Goal: Task Accomplishment & Management: Complete application form

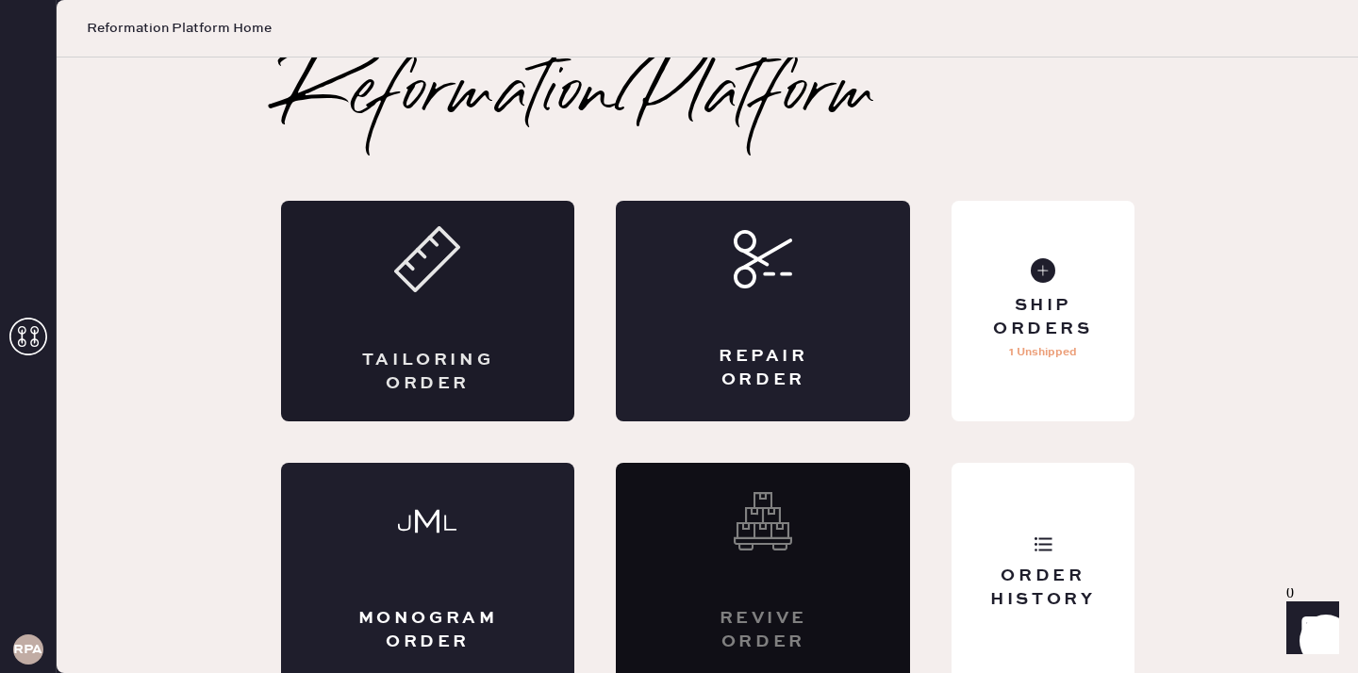
click at [443, 281] on icon at bounding box center [427, 259] width 66 height 66
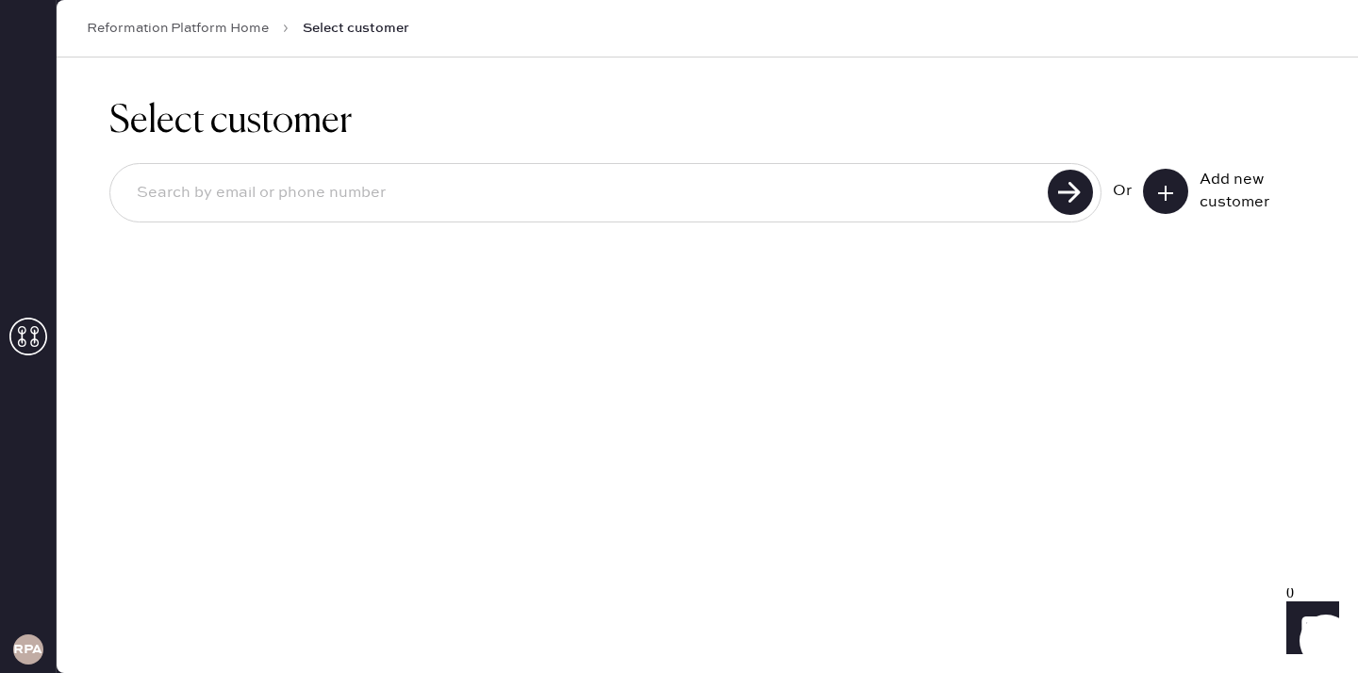
click at [1160, 178] on button at bounding box center [1165, 191] width 45 height 45
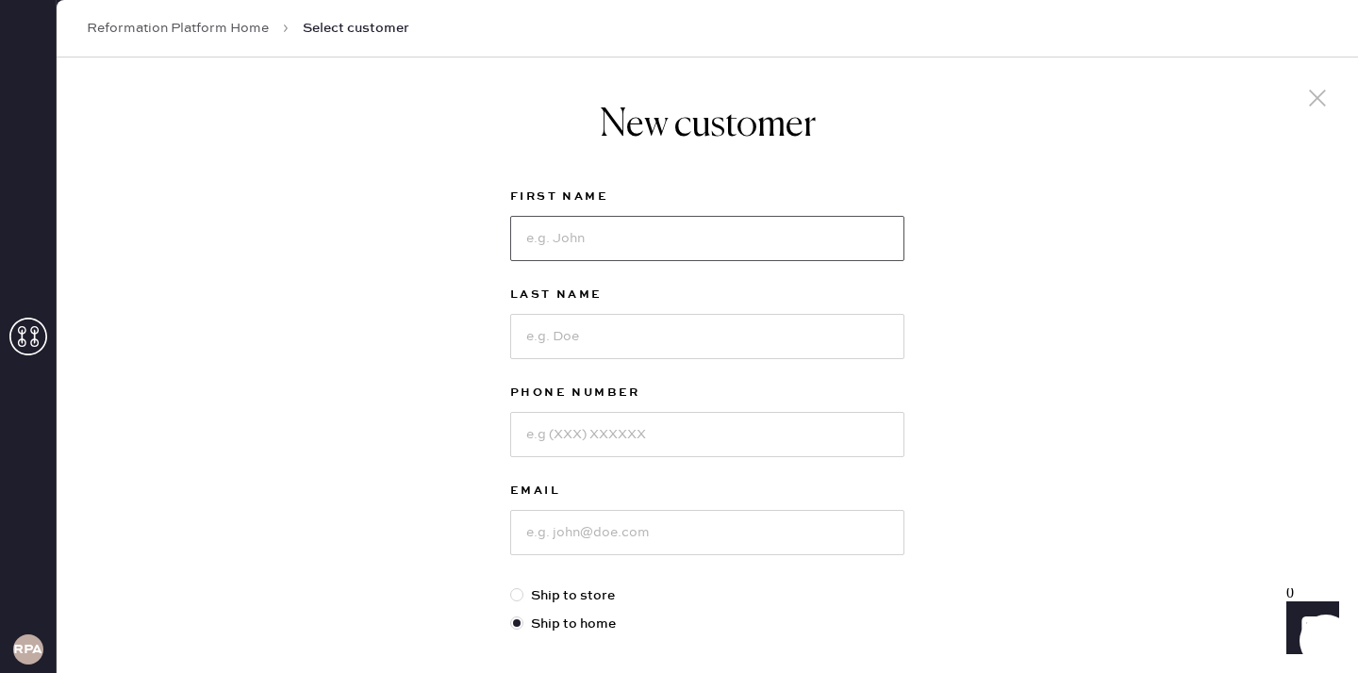
click at [607, 223] on input at bounding box center [707, 238] width 394 height 45
type input "[PERSON_NAME]"
type input "3102996156"
type input "g"
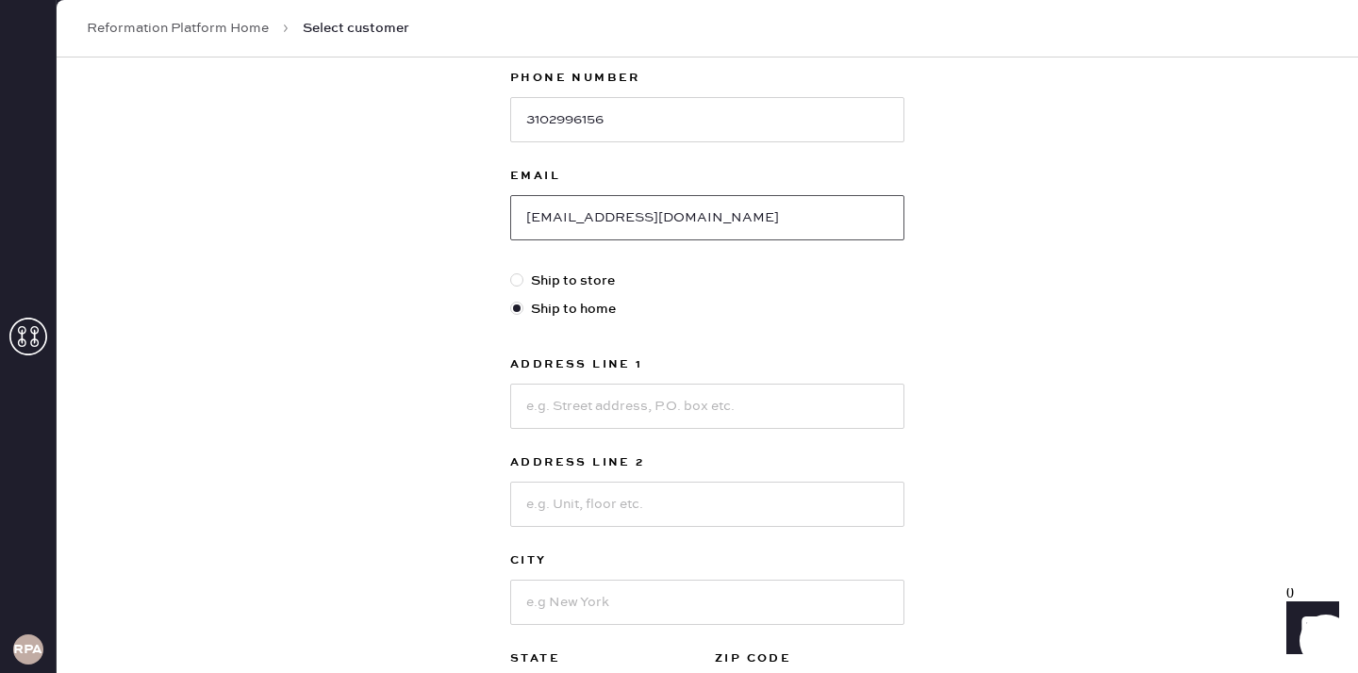
scroll to position [374, 0]
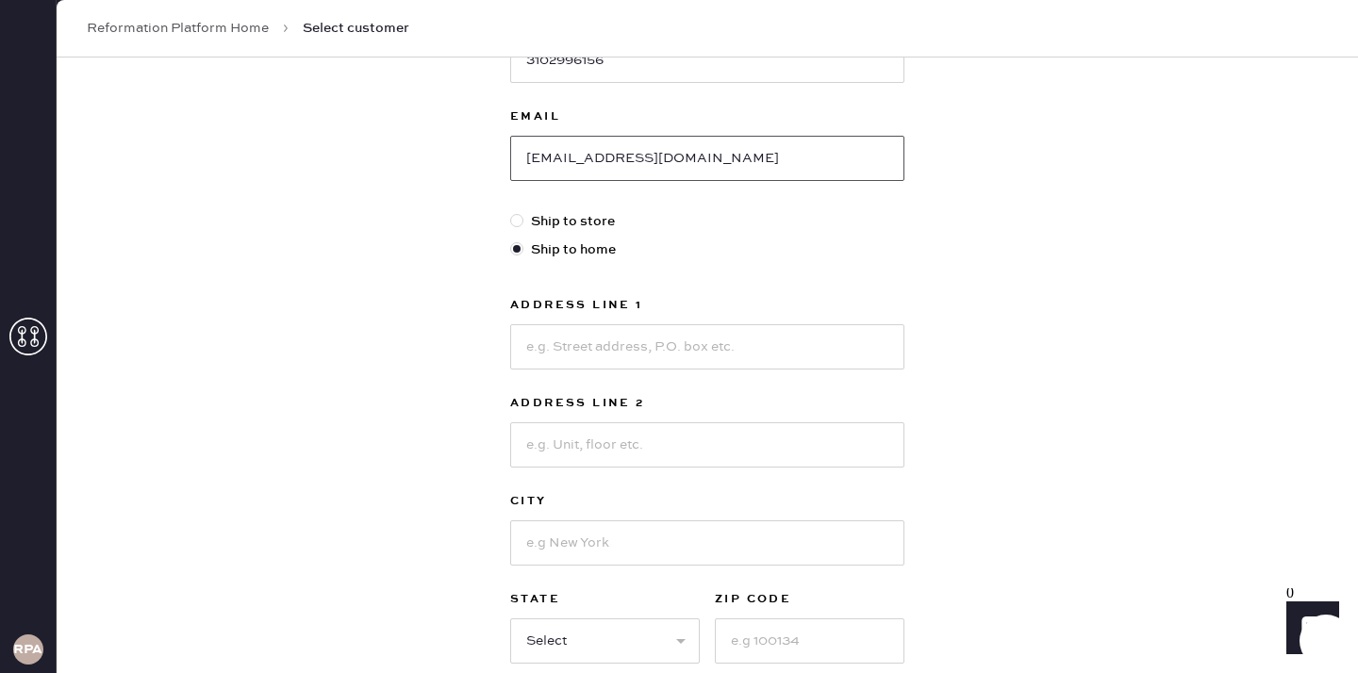
type input "[EMAIL_ADDRESS][DOMAIN_NAME]"
click at [610, 335] on input at bounding box center [707, 346] width 394 height 45
type input "1 lazy creek ln"
click at [630, 561] on input at bounding box center [707, 543] width 394 height 45
type input "Rolling Hills Estates"
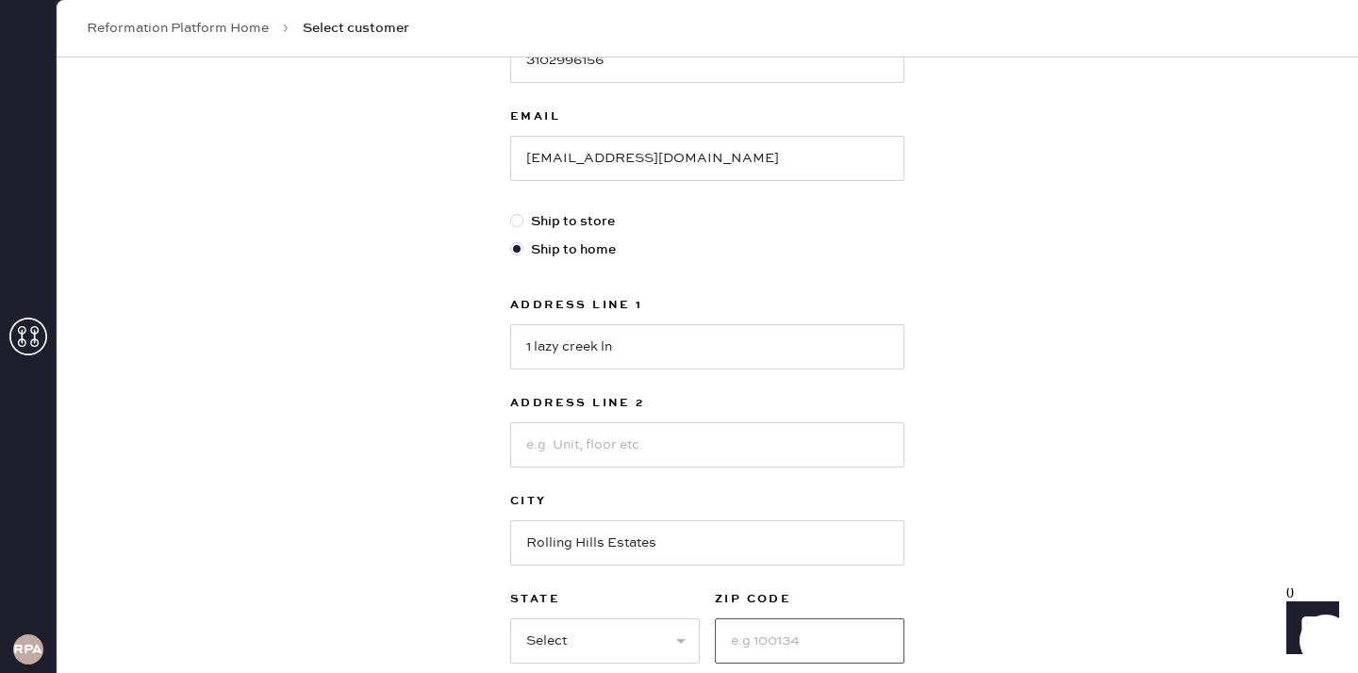
click at [814, 637] on input at bounding box center [810, 641] width 190 height 45
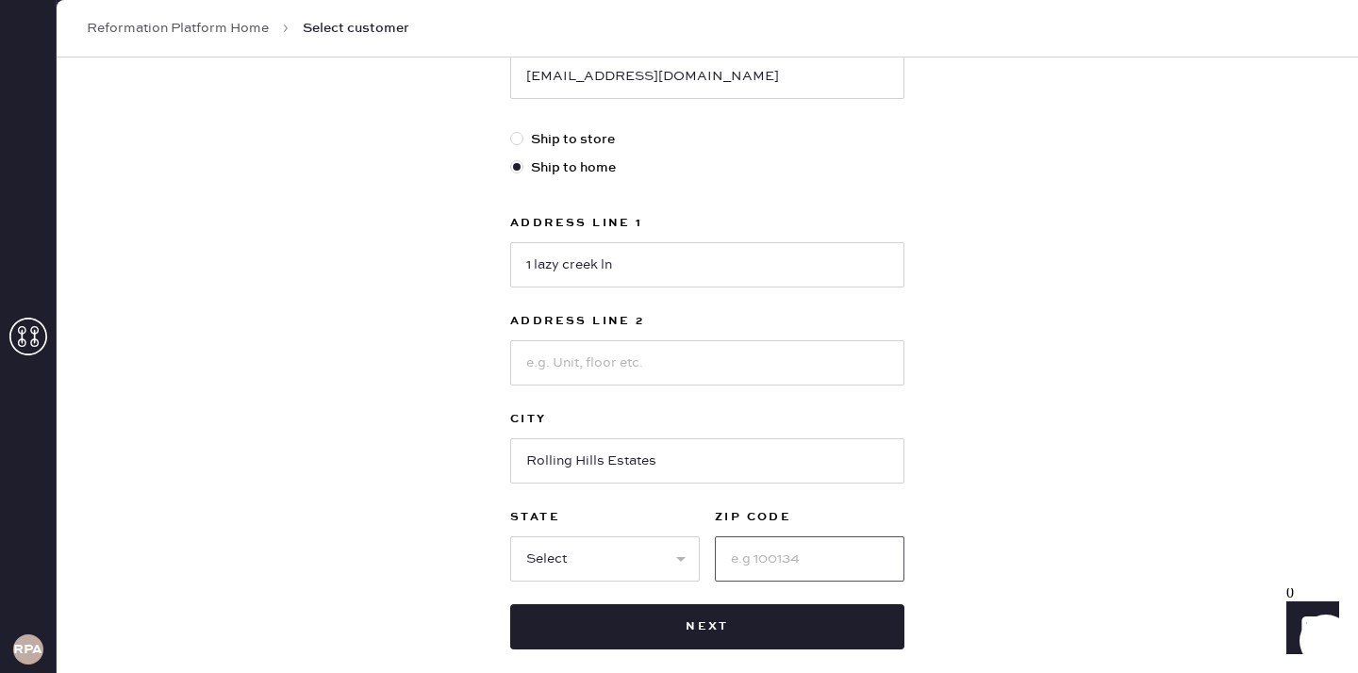
scroll to position [457, 0]
type input "90274"
click at [580, 568] on select "Select AK AL AR AZ CA CO CT [GEOGRAPHIC_DATA] DE FL [GEOGRAPHIC_DATA] HI [GEOGR…" at bounding box center [605, 558] width 190 height 45
select select "CA"
click at [510, 536] on select "Select AK AL AR AZ CA CO CT [GEOGRAPHIC_DATA] DE FL [GEOGRAPHIC_DATA] HI [GEOGR…" at bounding box center [605, 558] width 190 height 45
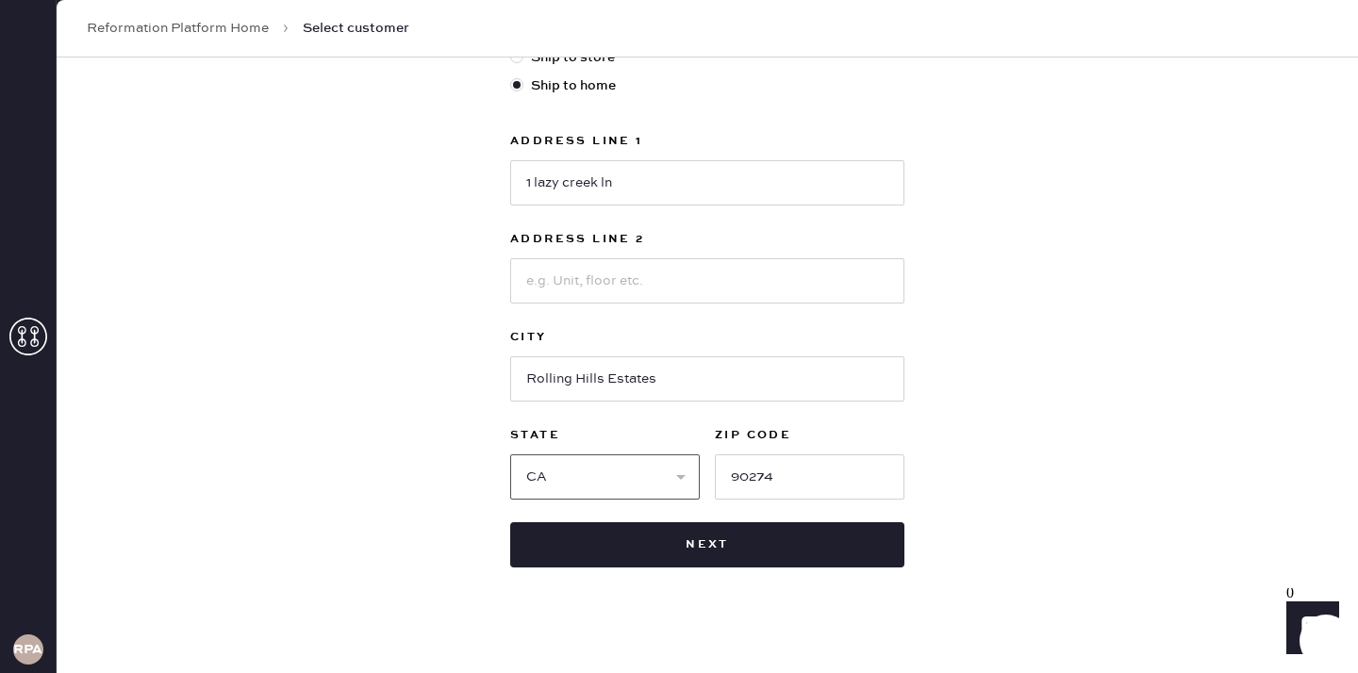
scroll to position [540, 0]
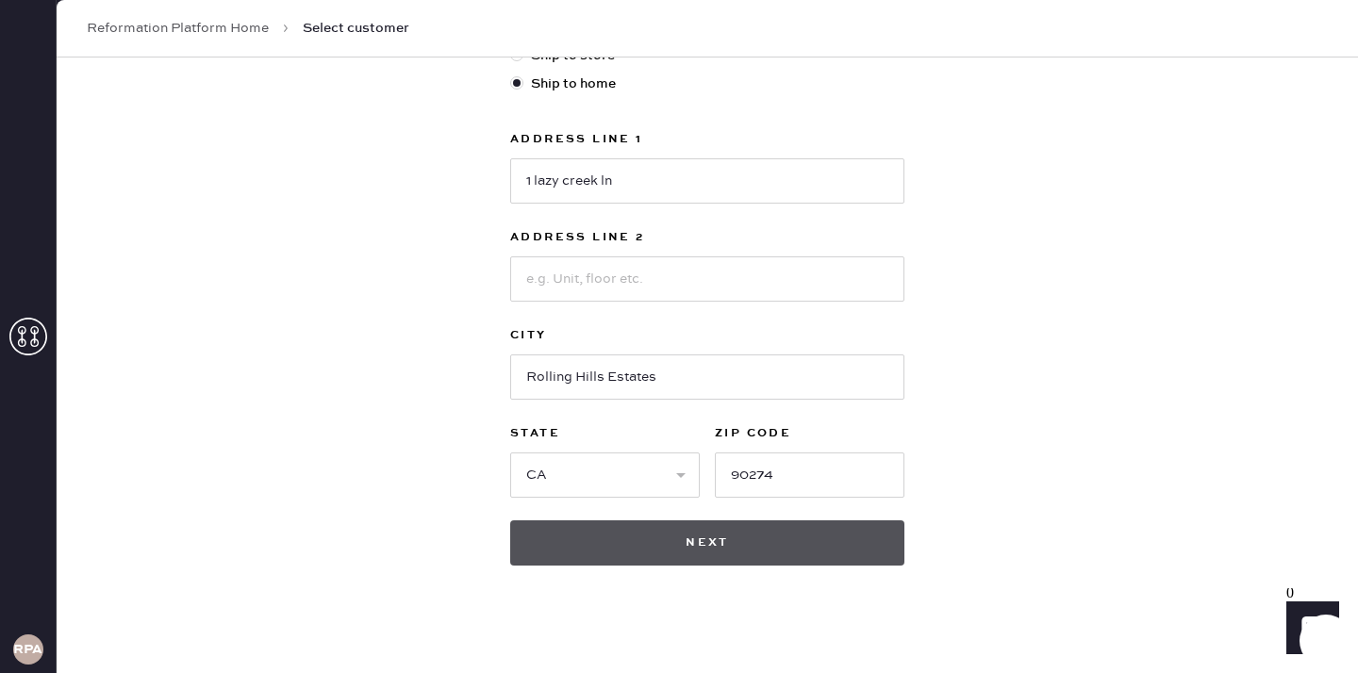
click at [792, 556] on button "Next" at bounding box center [707, 543] width 394 height 45
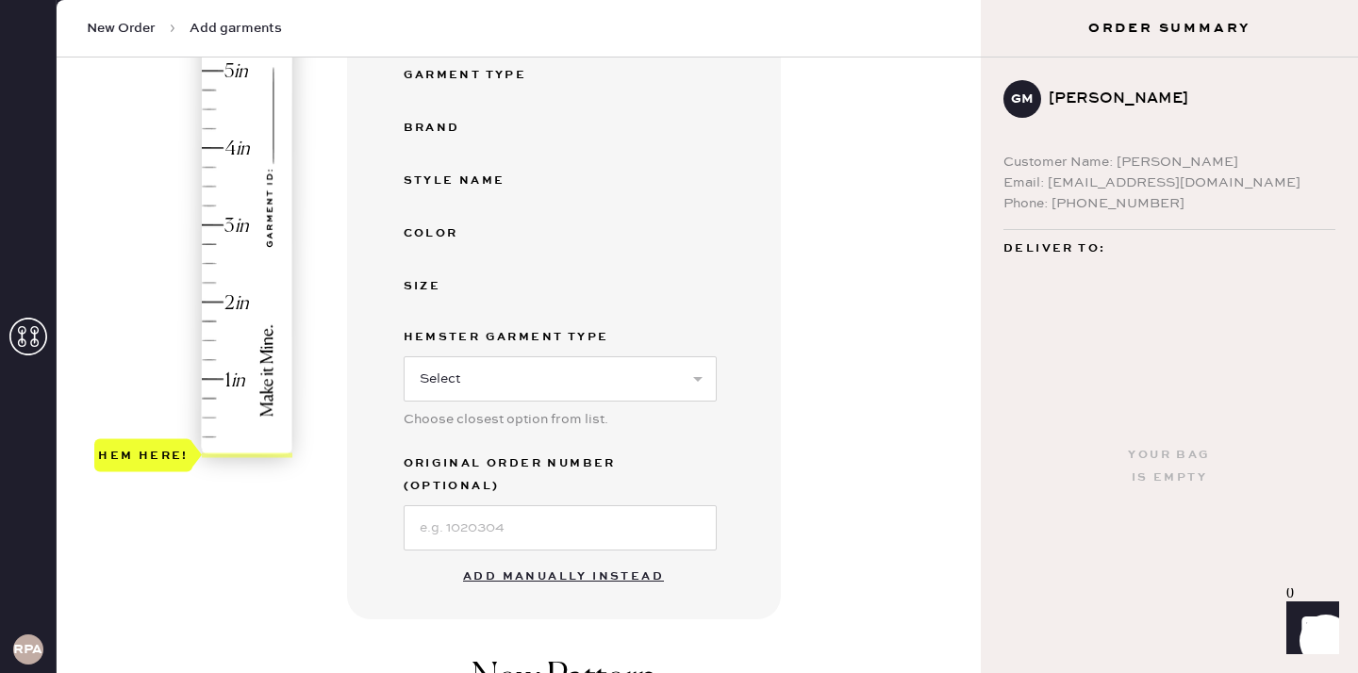
scroll to position [672, 0]
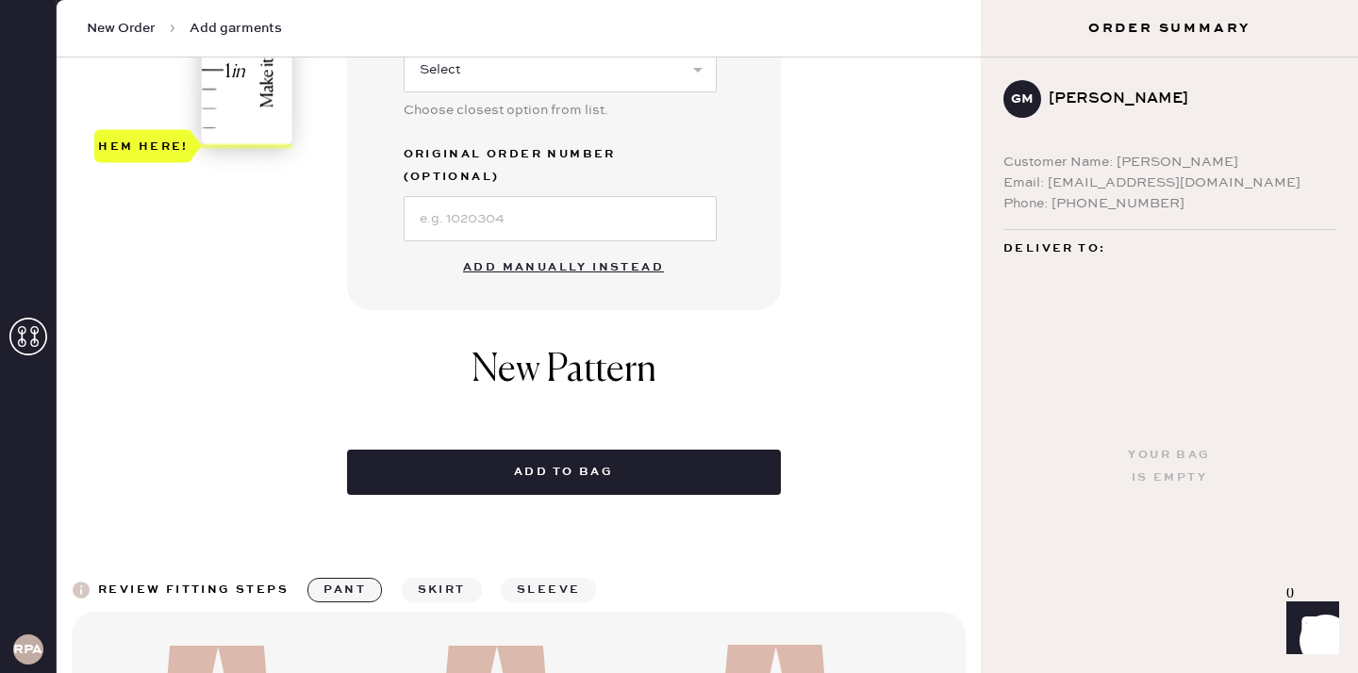
click at [511, 249] on button "Add manually instead" at bounding box center [564, 268] width 224 height 38
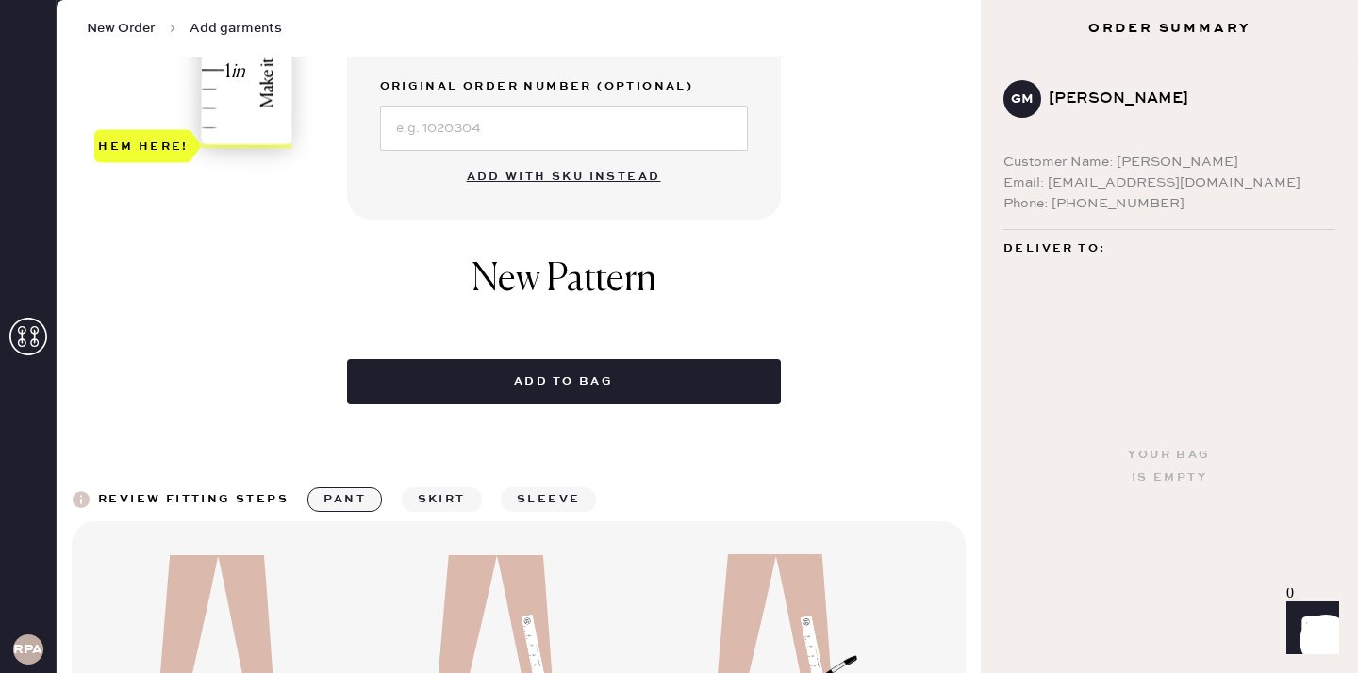
scroll to position [0, 0]
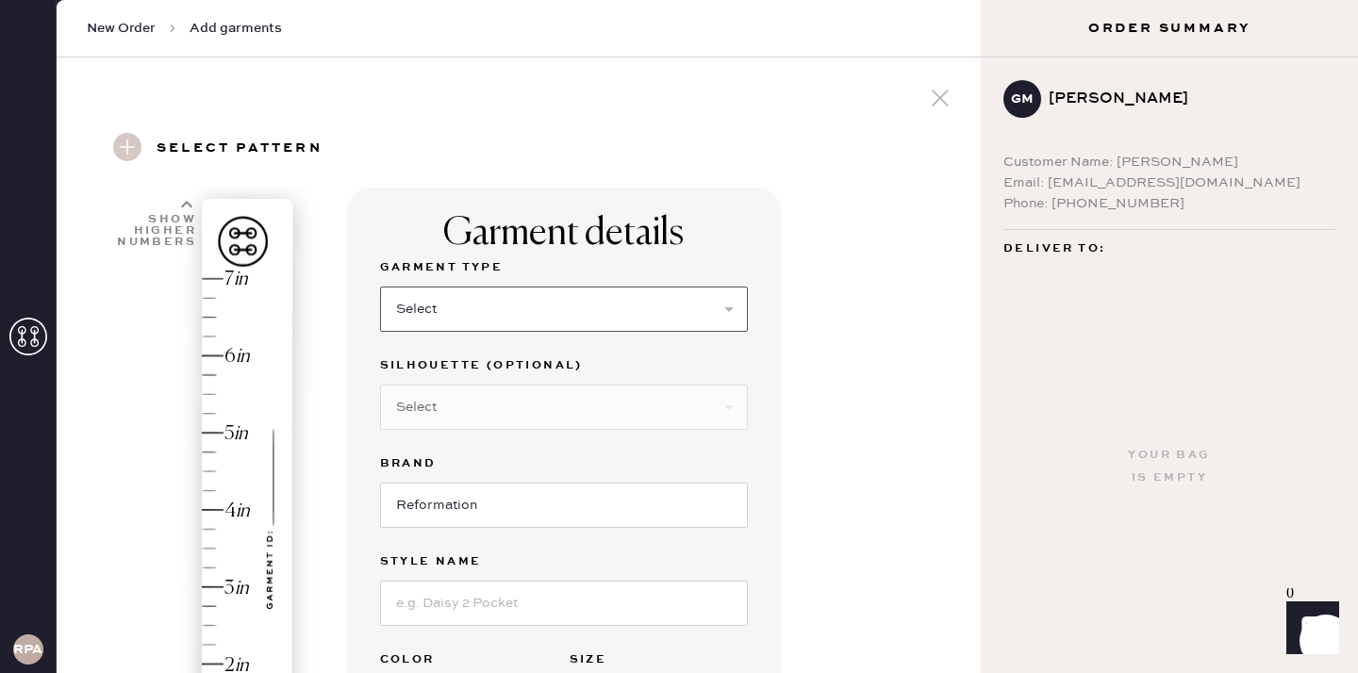
click at [460, 314] on select "Select Basic Skirt Jeans Leggings Pants Shorts Basic Sleeved Dress Basic Sleeve…" at bounding box center [564, 309] width 368 height 45
select select "2"
click at [380, 287] on select "Select Basic Skirt Jeans Leggings Pants Shorts Basic Sleeved Dress Basic Sleeve…" at bounding box center [564, 309] width 368 height 45
click at [439, 411] on select "Select Shorts Cropped Flare Boot Cut Straight Skinny Other" at bounding box center [564, 407] width 368 height 45
select select "other"
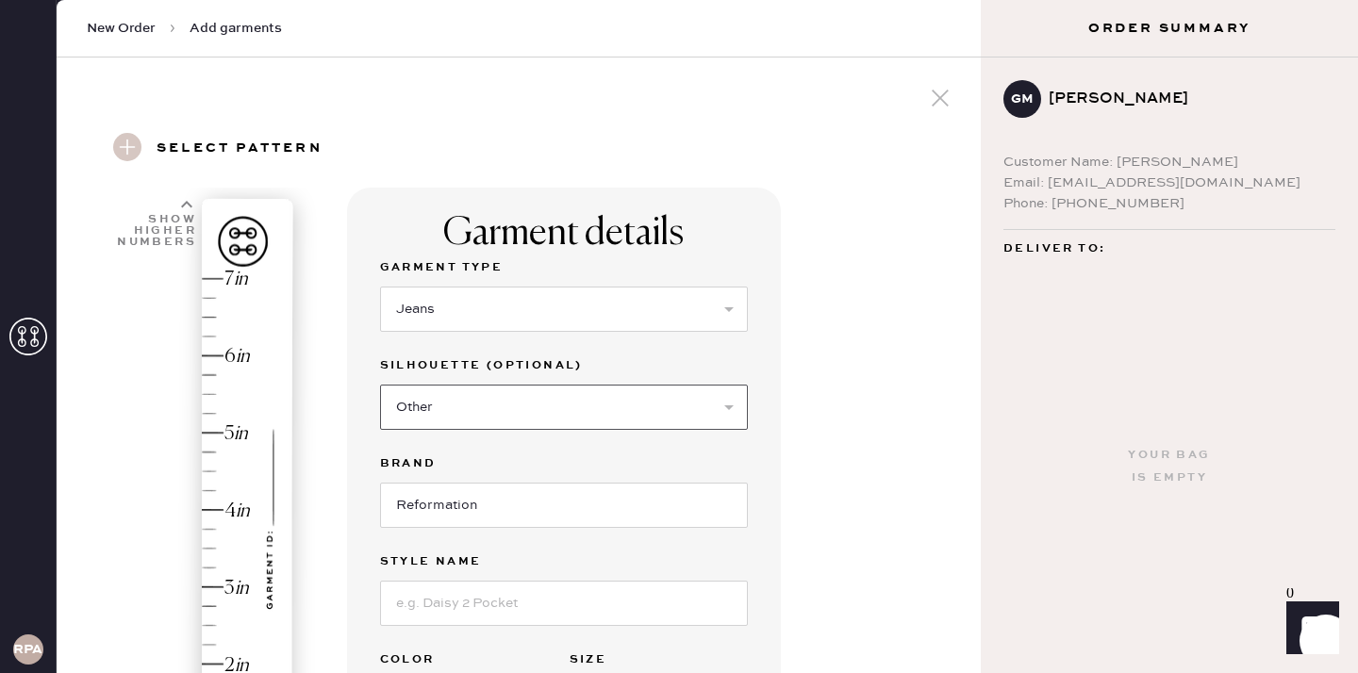
click at [380, 385] on select "Select Shorts Cropped Flare Boot Cut Straight Skinny Other" at bounding box center [564, 407] width 368 height 45
click at [441, 500] on input at bounding box center [564, 505] width 368 height 45
type input "Wide Leg"
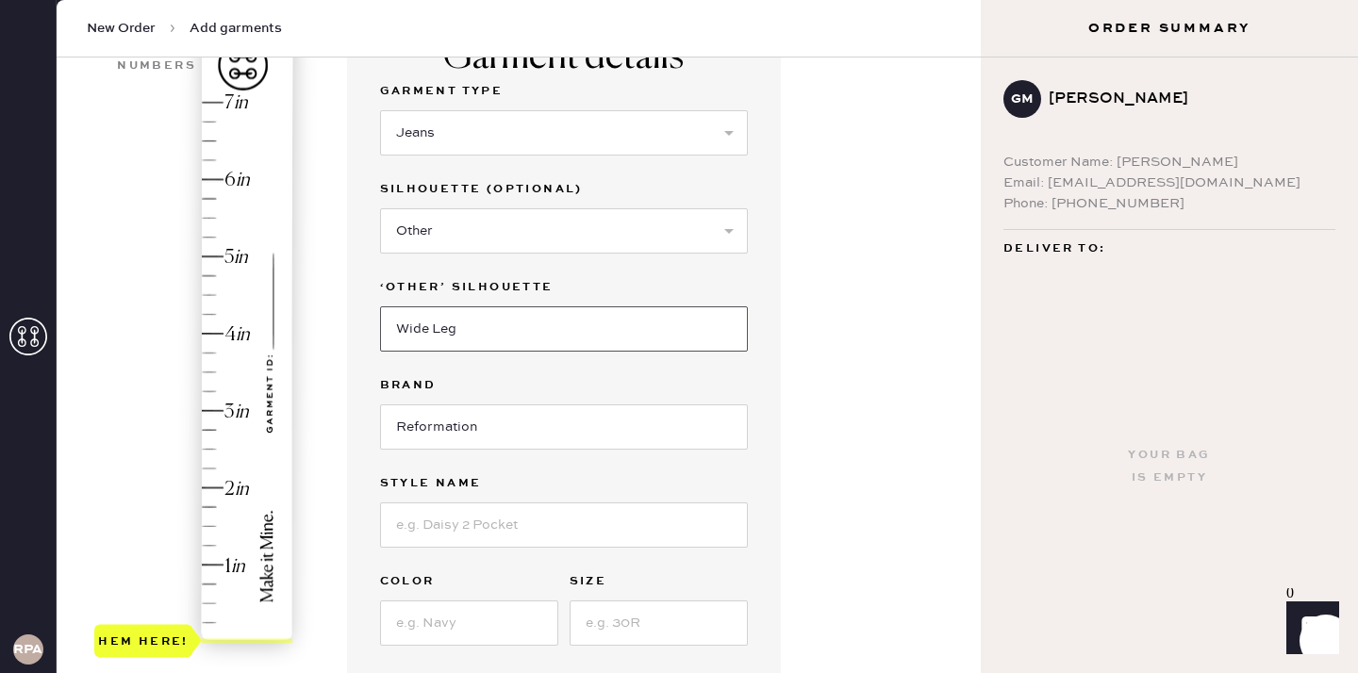
scroll to position [207, 0]
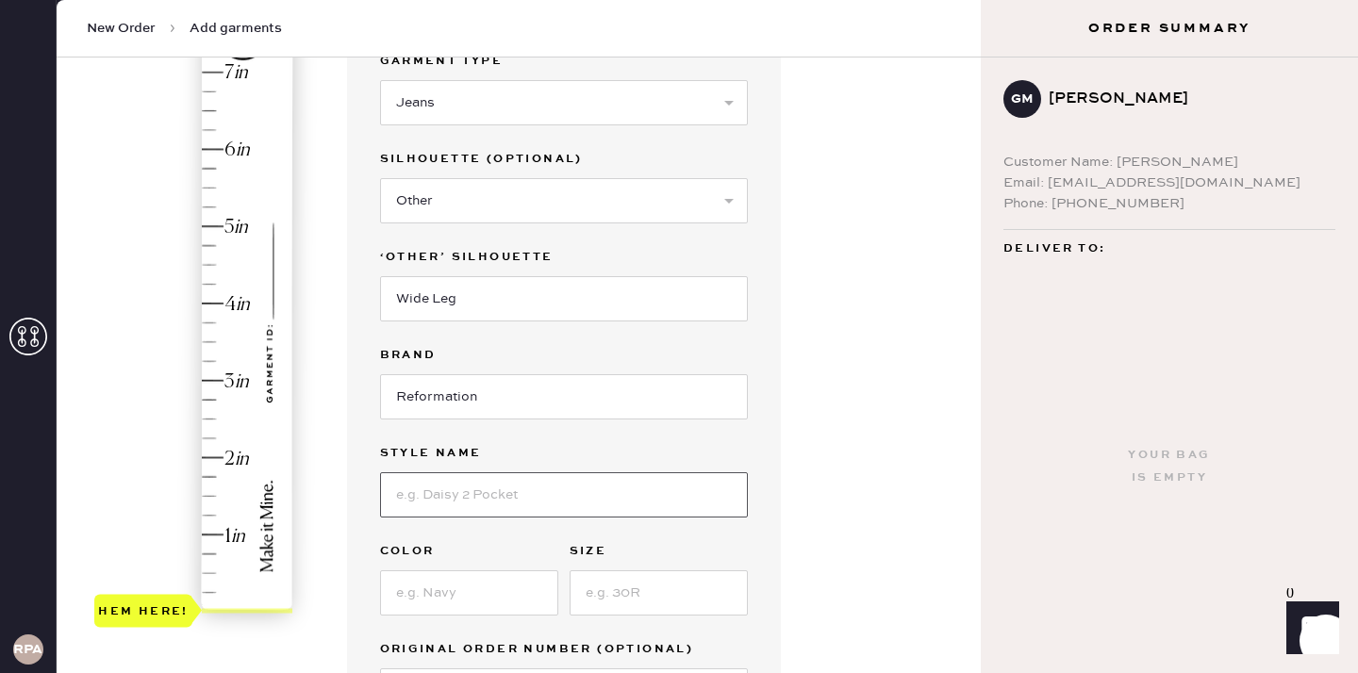
click at [439, 480] on input at bounding box center [564, 495] width 368 height 45
type input "Rui Lived In Wide Leg Baggy Jeans"
type input "4.5"
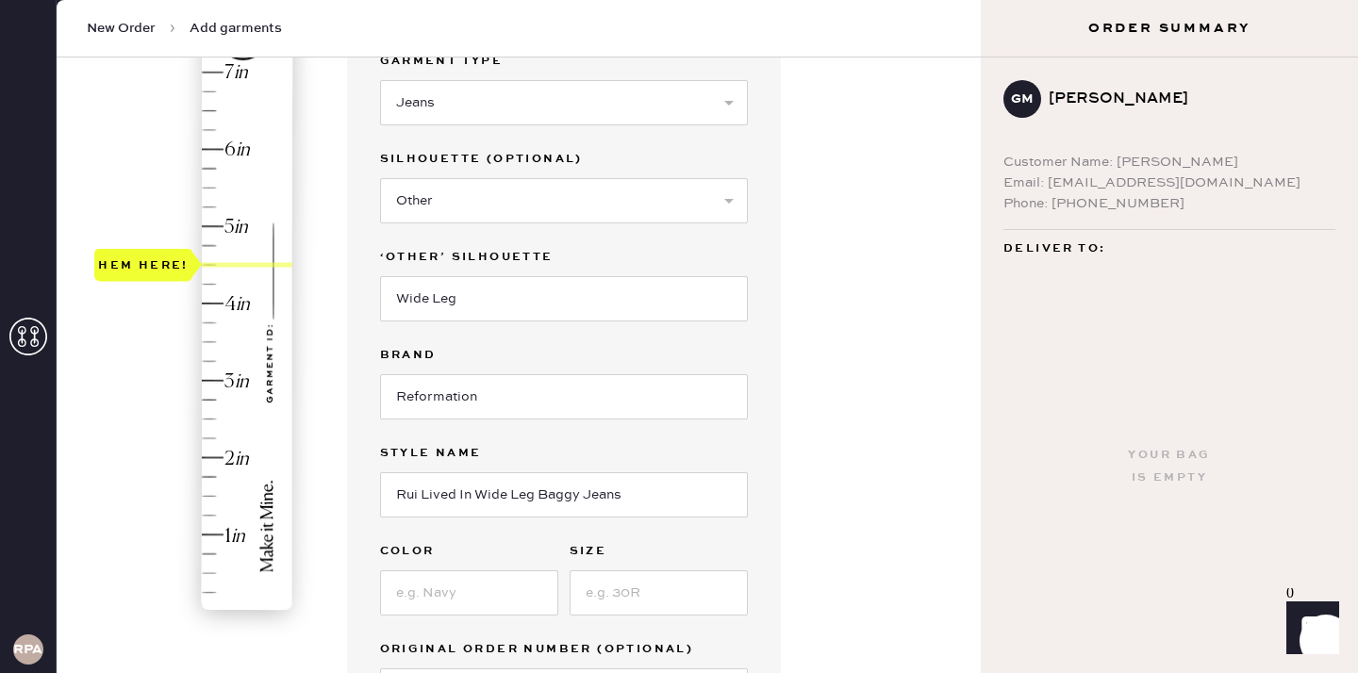
click at [213, 262] on div "Hem here!" at bounding box center [194, 342] width 201 height 556
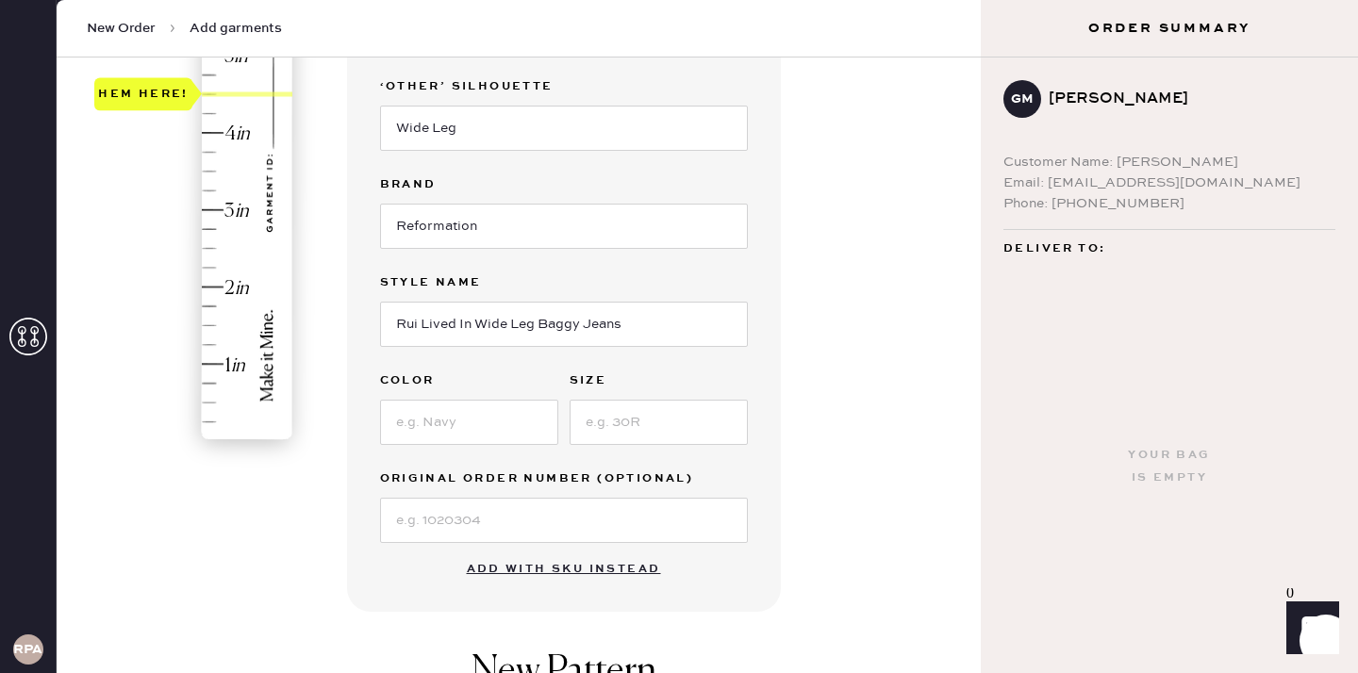
scroll to position [422, 0]
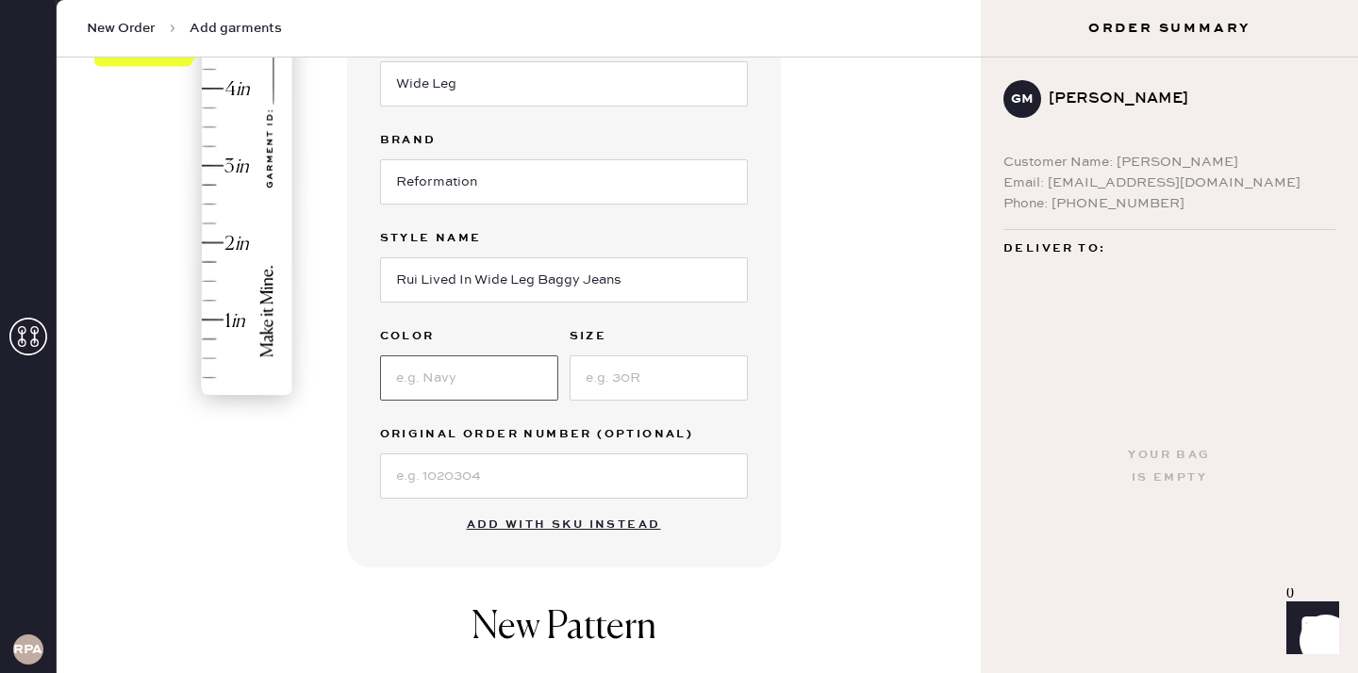
click at [420, 375] on input at bounding box center [469, 378] width 178 height 45
click at [408, 380] on input at bounding box center [469, 378] width 178 height 45
click at [426, 373] on input "Quarry" at bounding box center [469, 378] width 178 height 45
type input "[PERSON_NAME]"
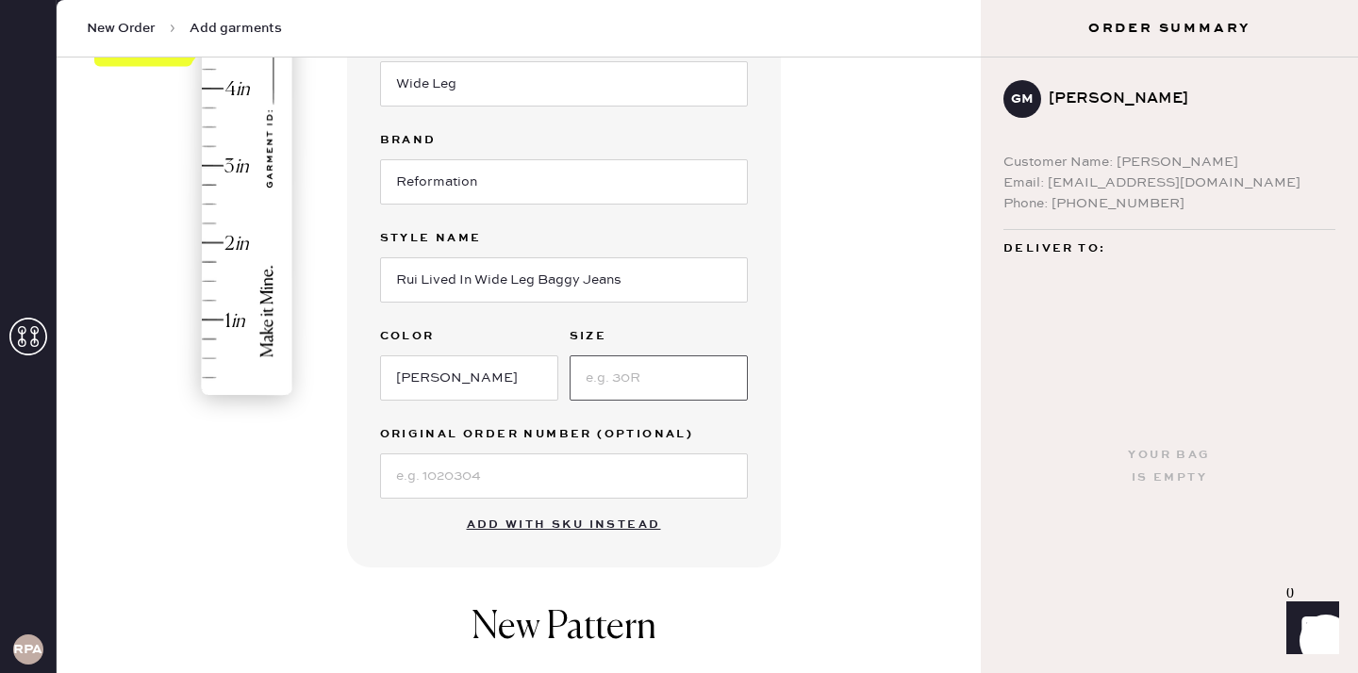
click at [672, 377] on input at bounding box center [659, 378] width 178 height 45
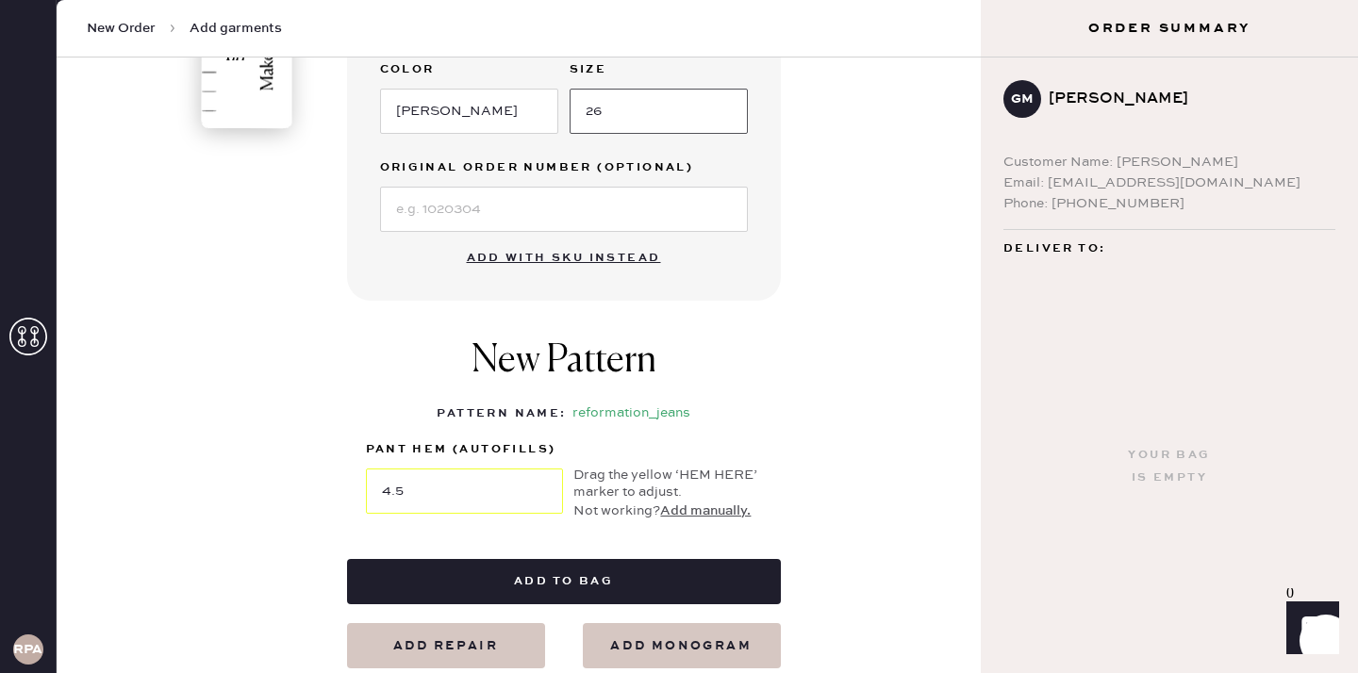
scroll to position [709, 0]
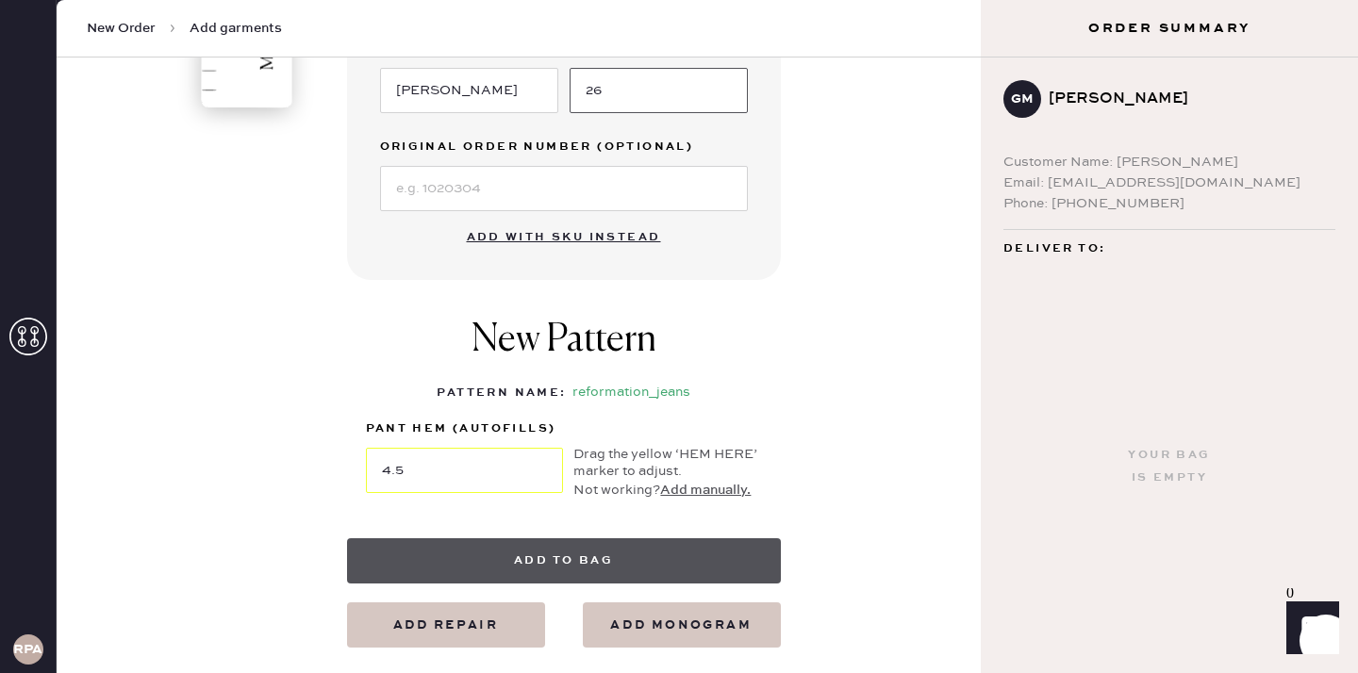
type input "26"
click at [572, 562] on button "Add to bag" at bounding box center [564, 561] width 434 height 45
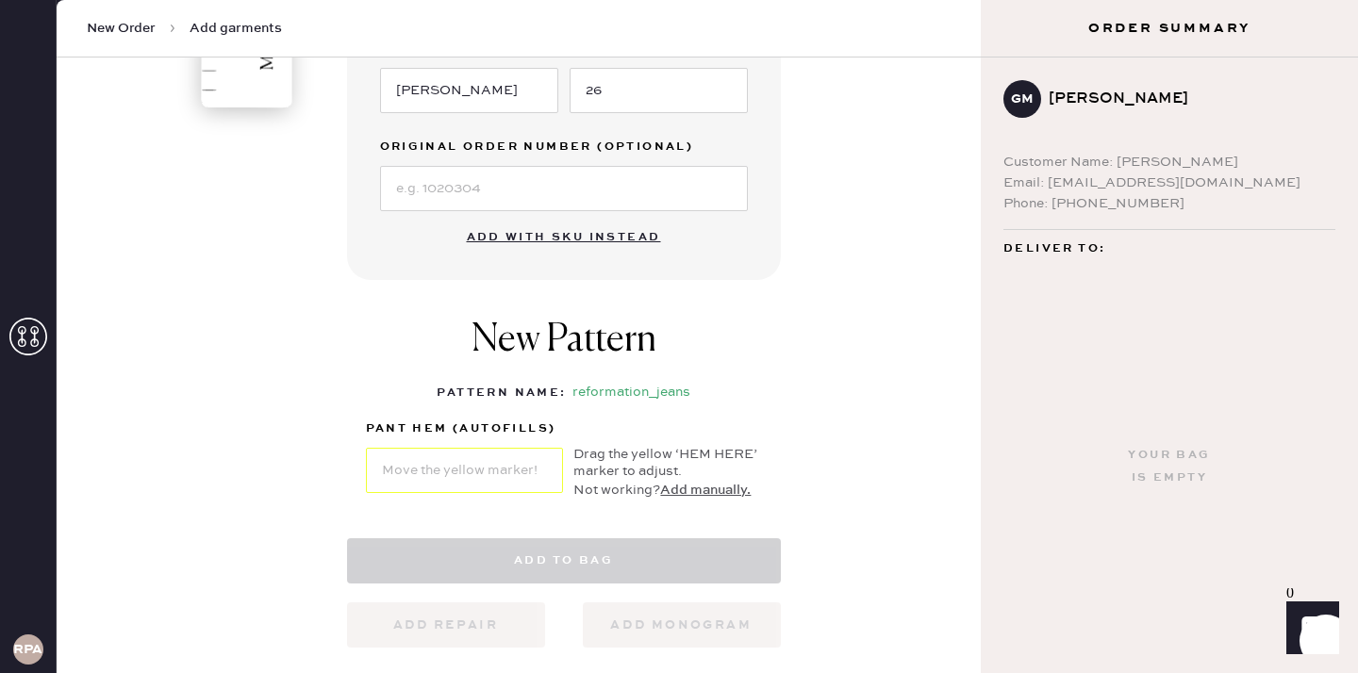
select select "2"
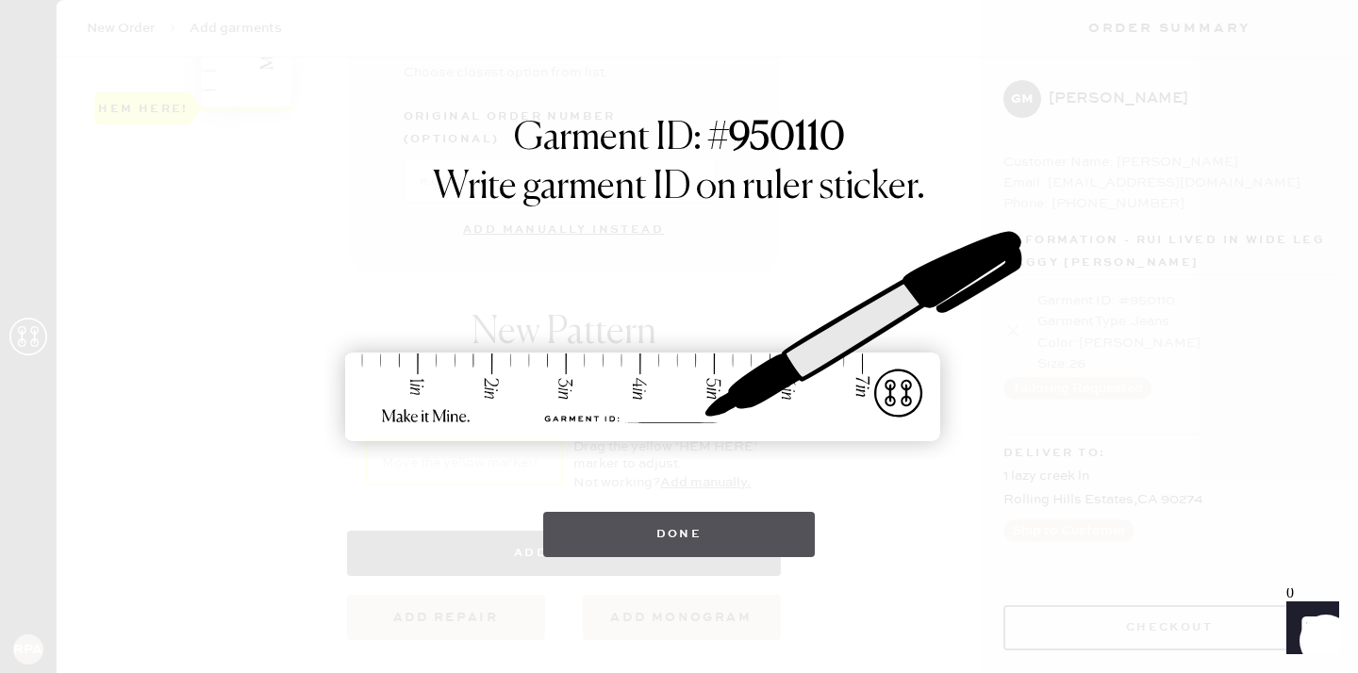
click at [705, 524] on button "Done" at bounding box center [679, 534] width 273 height 45
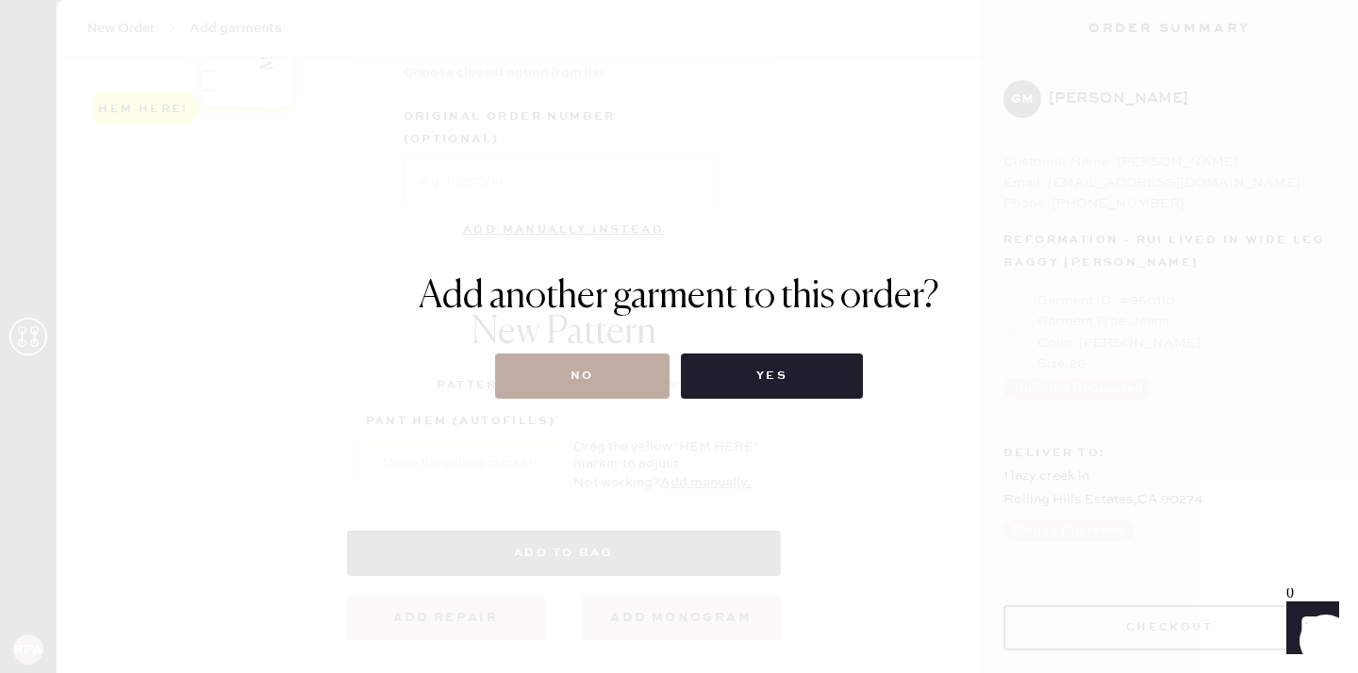
click at [609, 381] on button "No" at bounding box center [582, 376] width 174 height 45
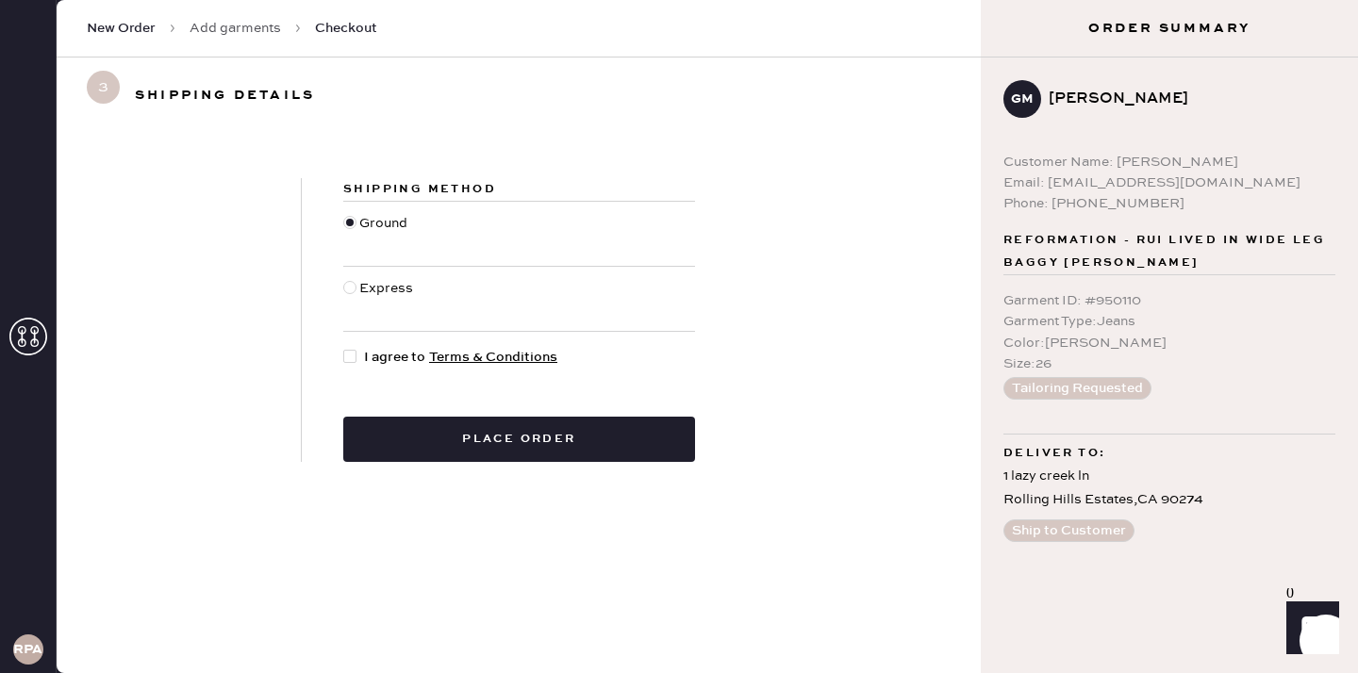
click at [346, 357] on div at bounding box center [349, 356] width 13 height 13
click at [344, 348] on input "I agree to Terms & Conditions" at bounding box center [343, 347] width 1 height 1
checkbox input "true"
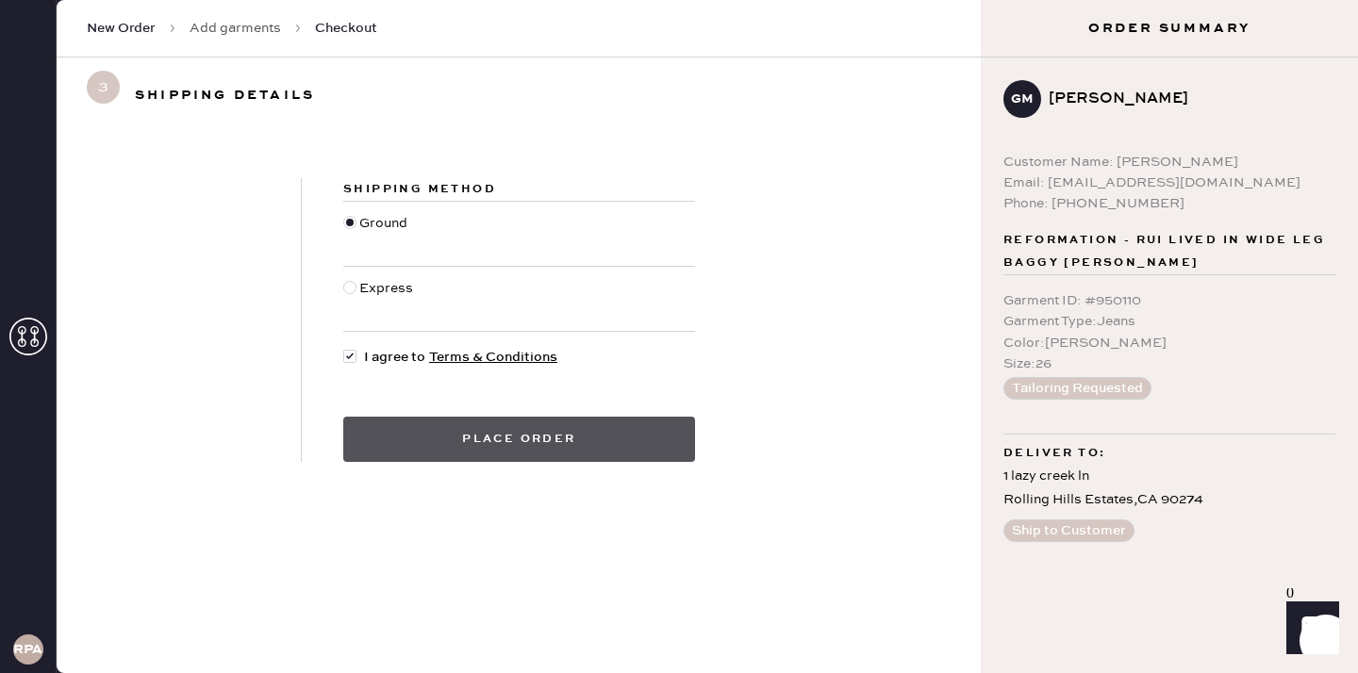
click at [481, 438] on button "Place order" at bounding box center [519, 439] width 352 height 45
